Goal: Use online tool/utility: Utilize a website feature to perform a specific function

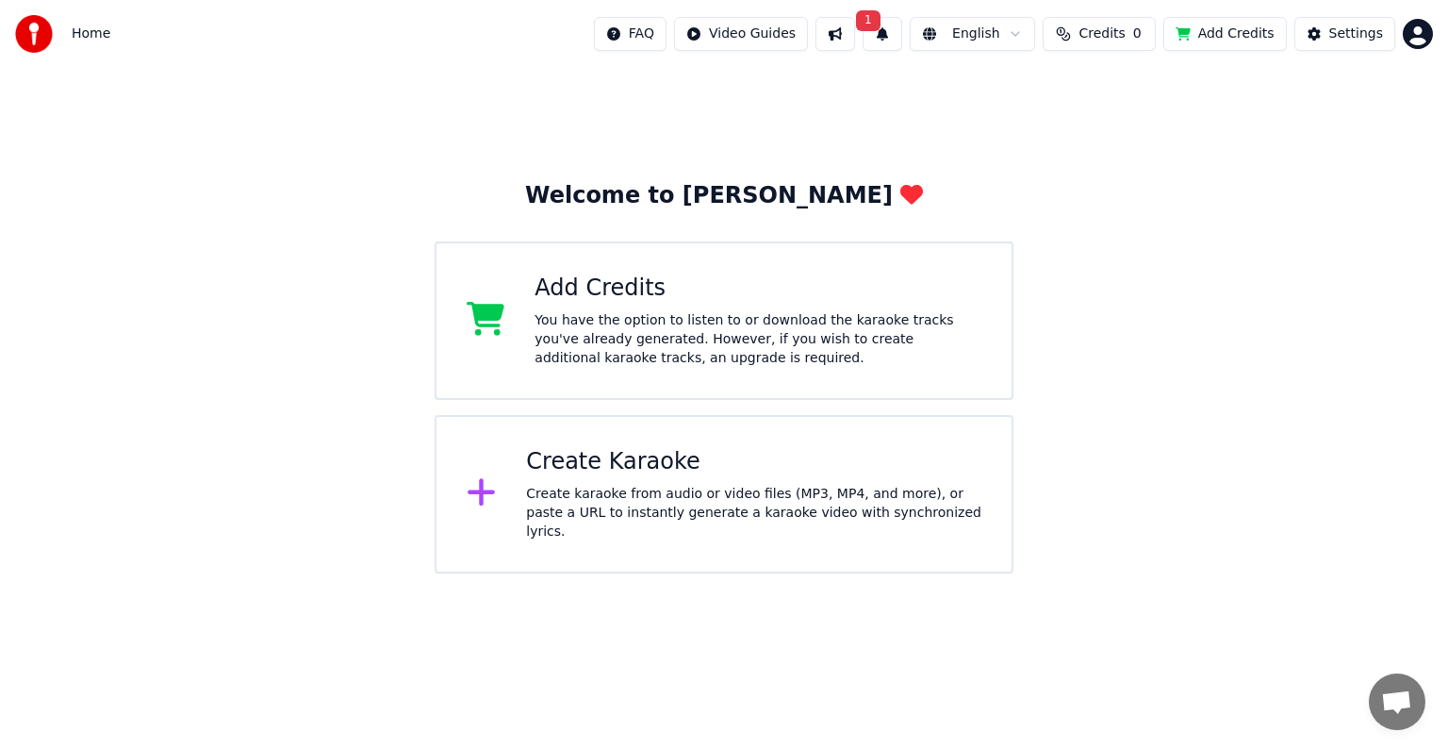
click at [897, 30] on button "1" at bounding box center [883, 34] width 40 height 34
click at [1045, 91] on button "Update" at bounding box center [1036, 93] width 80 height 34
click at [696, 483] on div "Create Karaoke Create karaoke from audio or video files (MP3, MP4, and more), o…" at bounding box center [753, 494] width 455 height 94
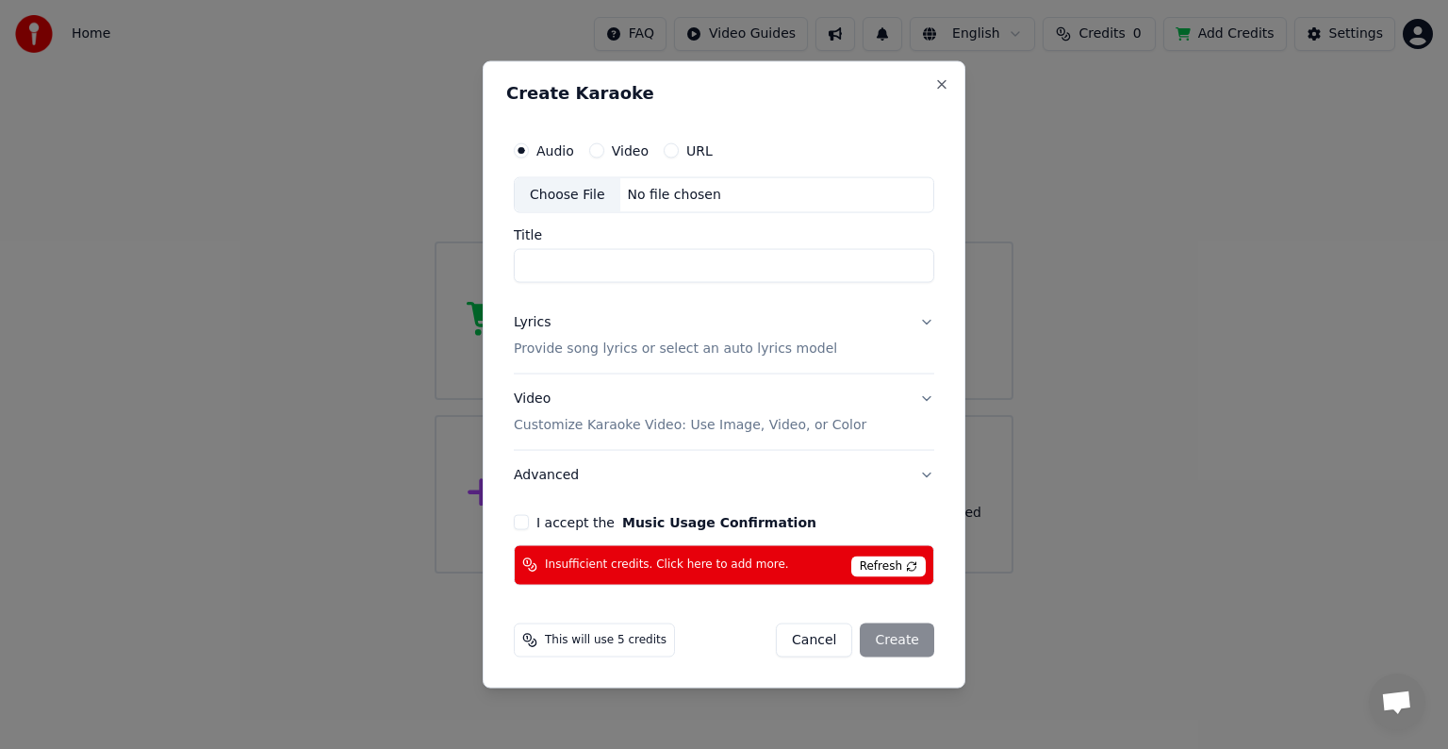
click at [826, 636] on button "Cancel" at bounding box center [814, 639] width 76 height 34
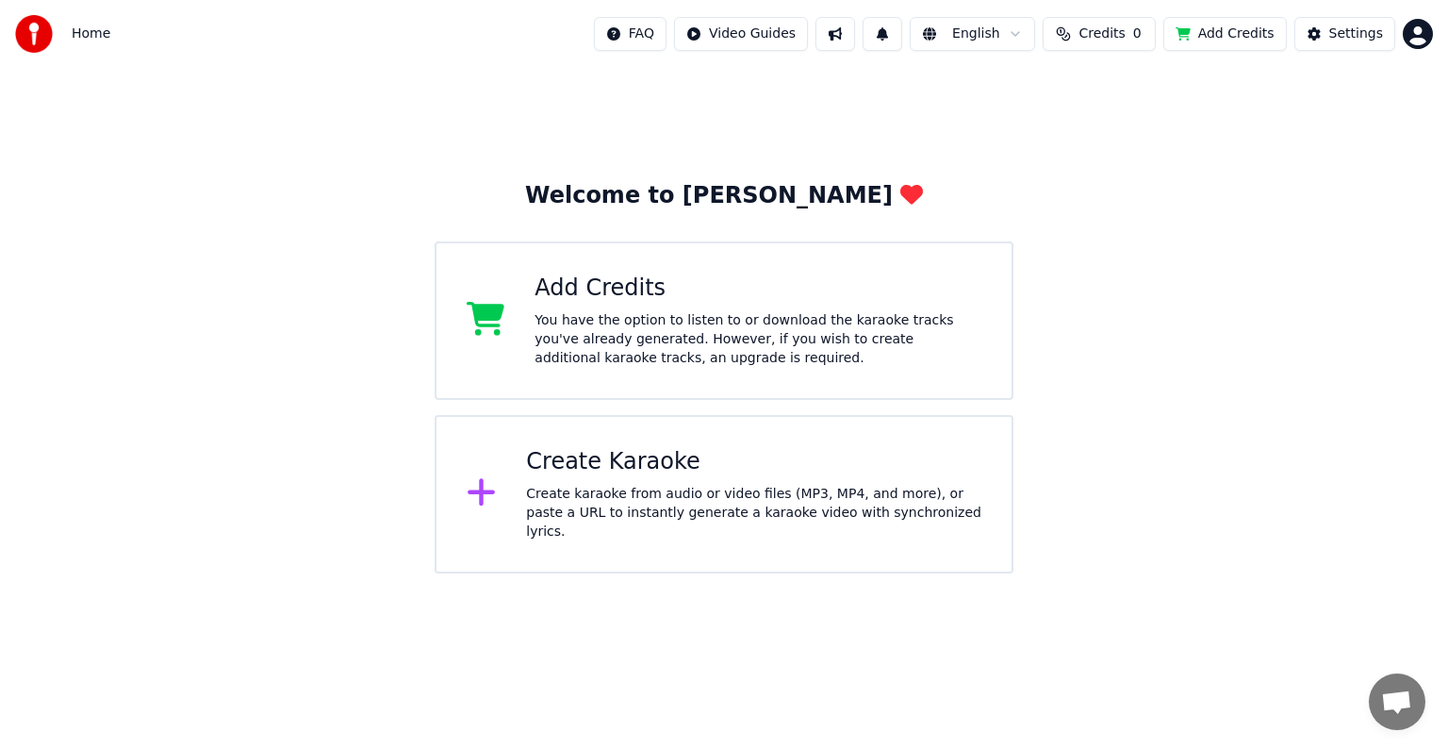
click at [734, 339] on div "You have the option to listen to or download the karaoke tracks you've already …" at bounding box center [758, 339] width 447 height 57
click at [1416, 26] on html "Home FAQ Video Guides English Credits 0 Add Credits Settings Welcome to Youka A…" at bounding box center [724, 286] width 1448 height 573
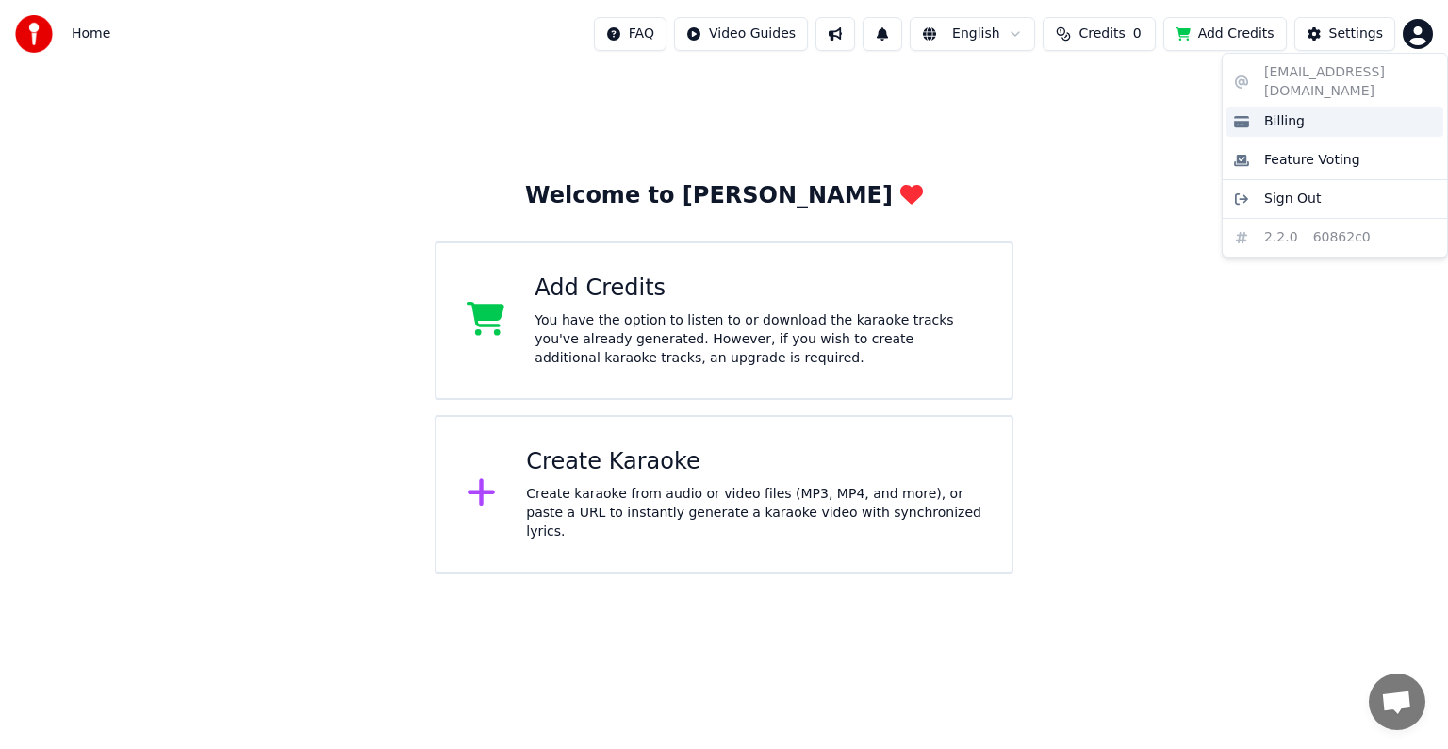
click at [1367, 107] on div "Billing" at bounding box center [1334, 122] width 217 height 30
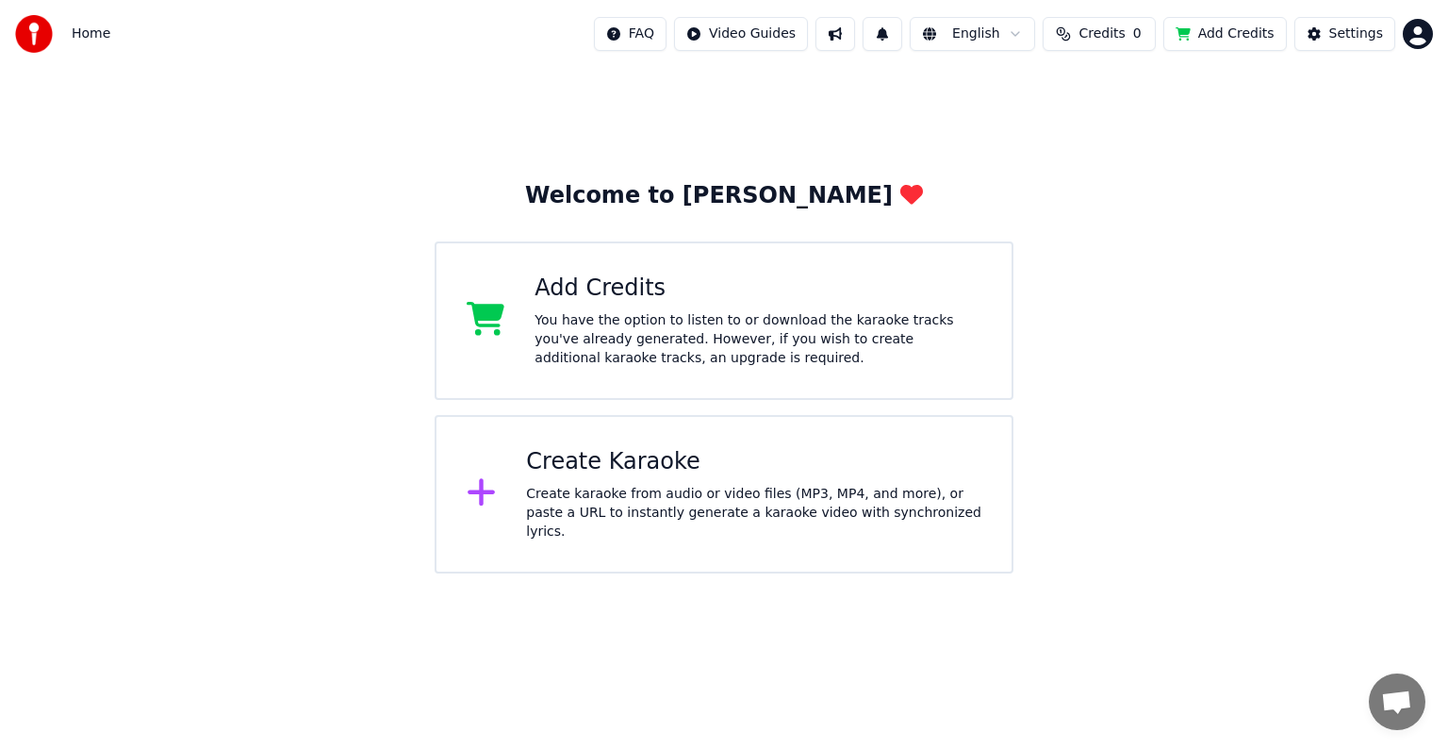
click at [1417, 30] on html "Home FAQ Video Guides English Credits 0 Add Credits Settings Welcome to Youka A…" at bounding box center [724, 286] width 1448 height 573
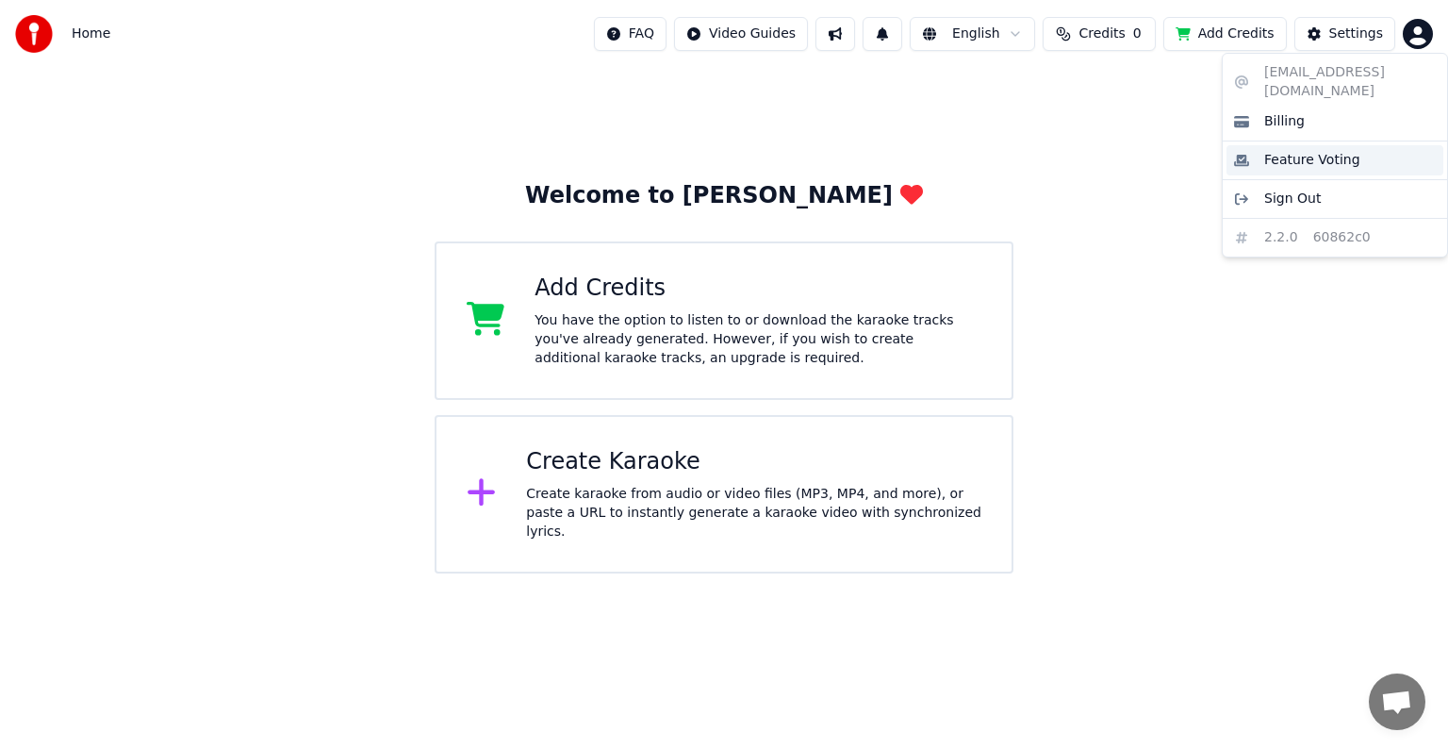
click at [1380, 145] on div "Feature Voting" at bounding box center [1334, 160] width 217 height 30
